Goal: Task Accomplishment & Management: Complete application form

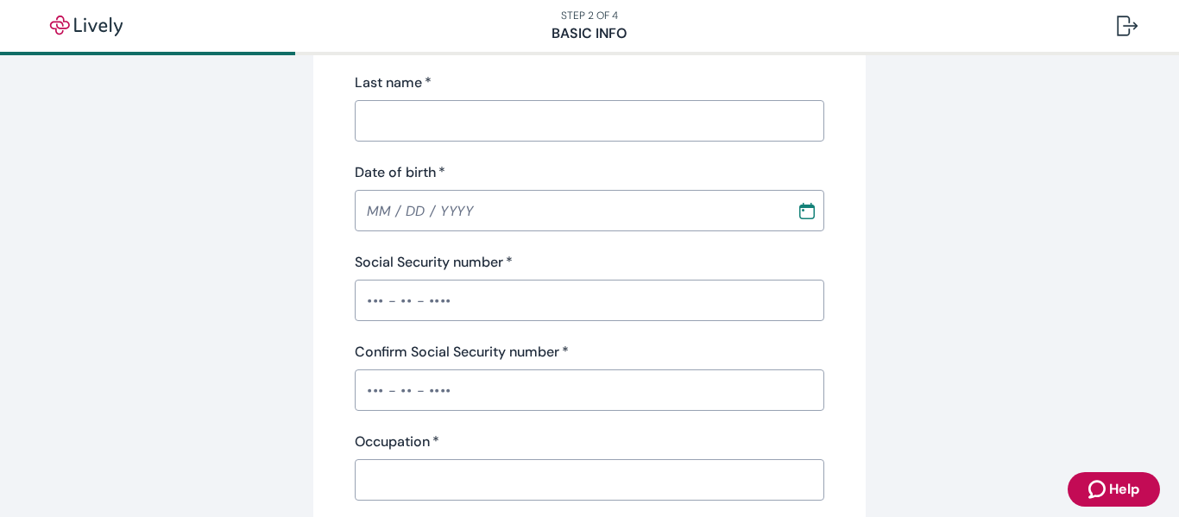
scroll to position [345, 0]
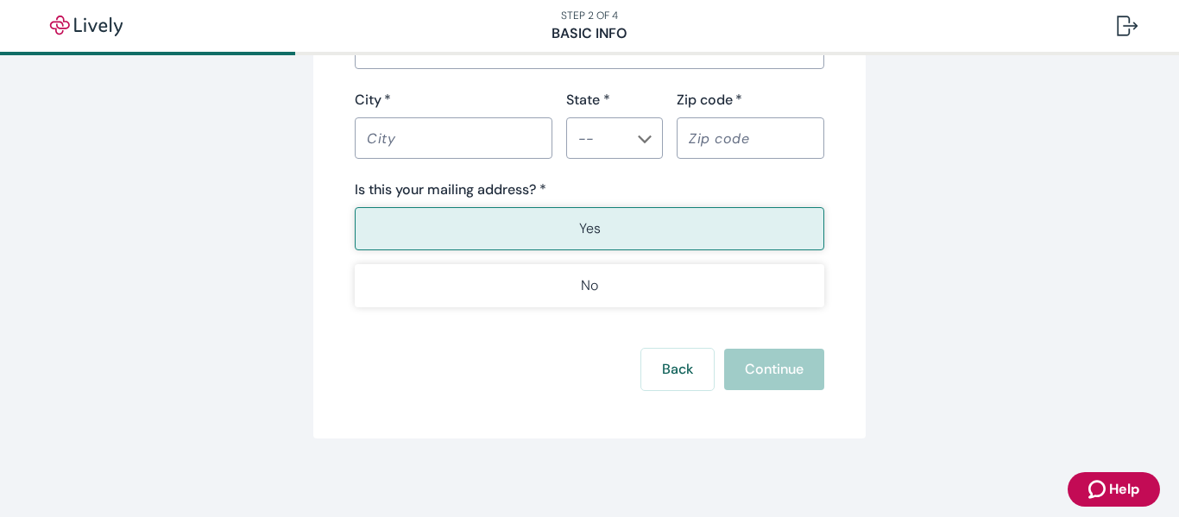
scroll to position [1269, 0]
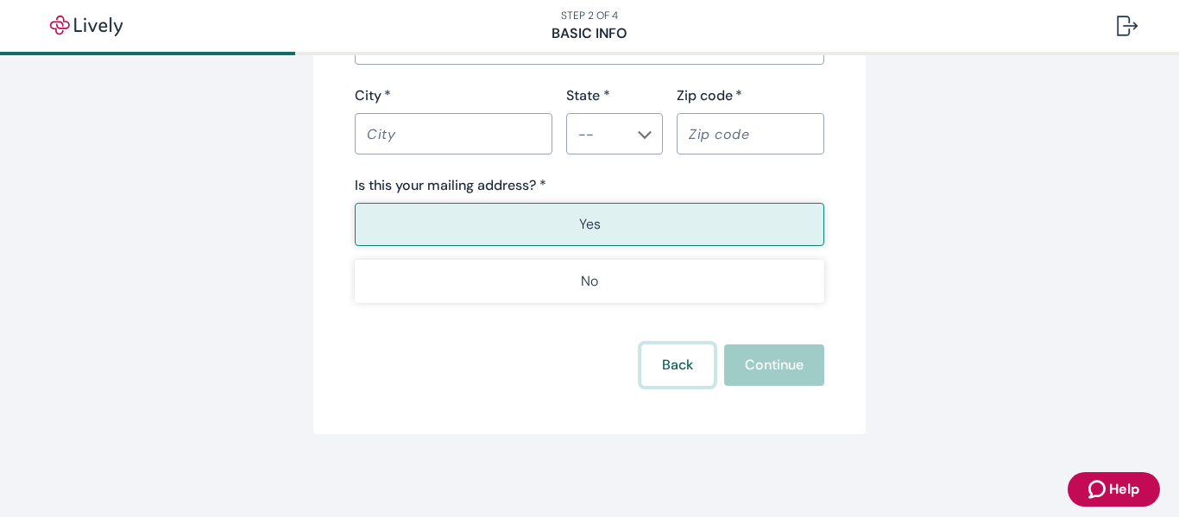
click at [664, 365] on button "Back" at bounding box center [677, 364] width 72 height 41
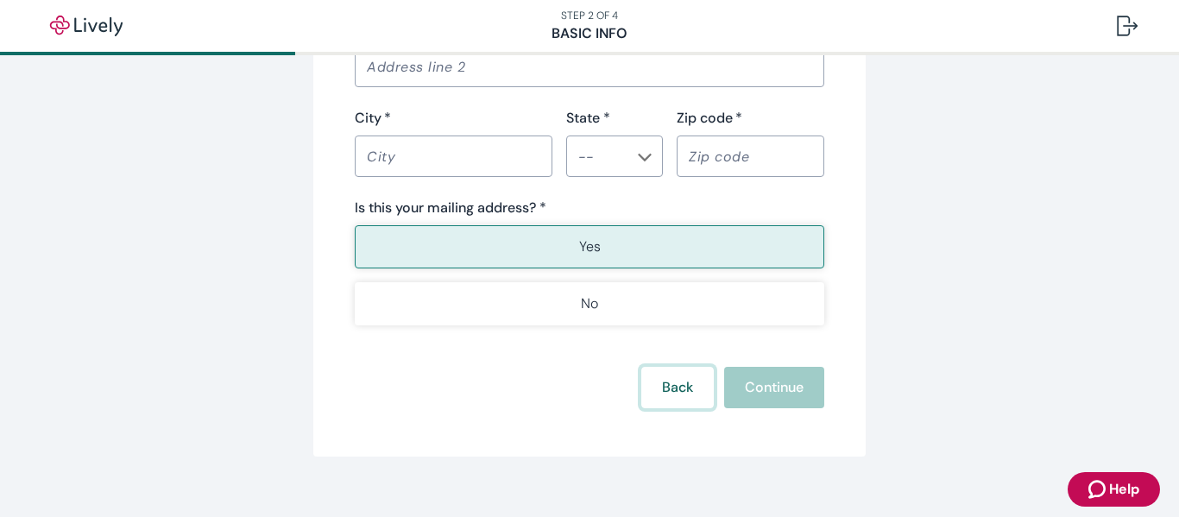
scroll to position [1292, 0]
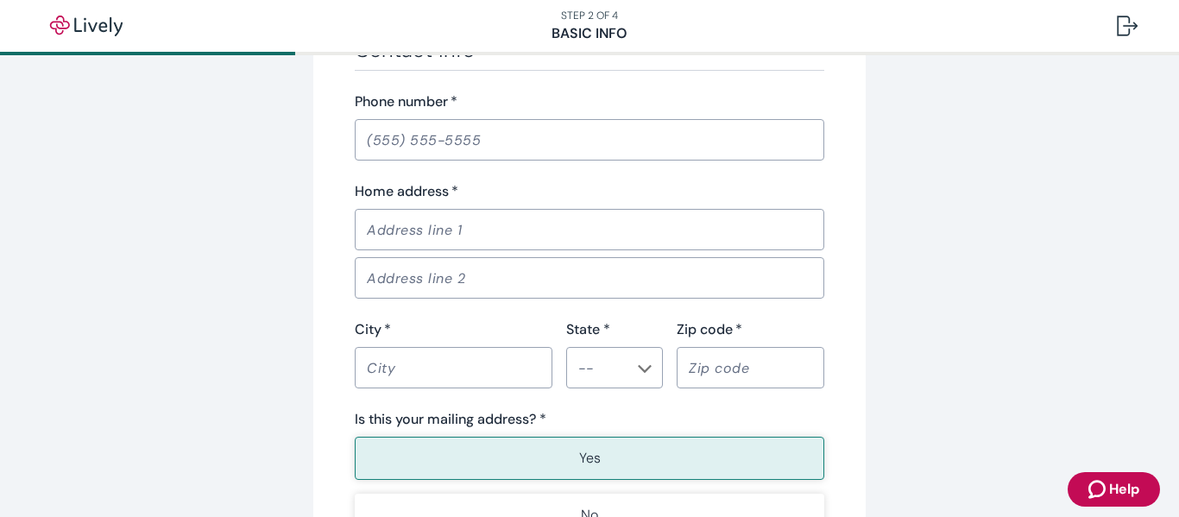
scroll to position [1269, 0]
